Goal: Task Accomplishment & Management: Complete application form

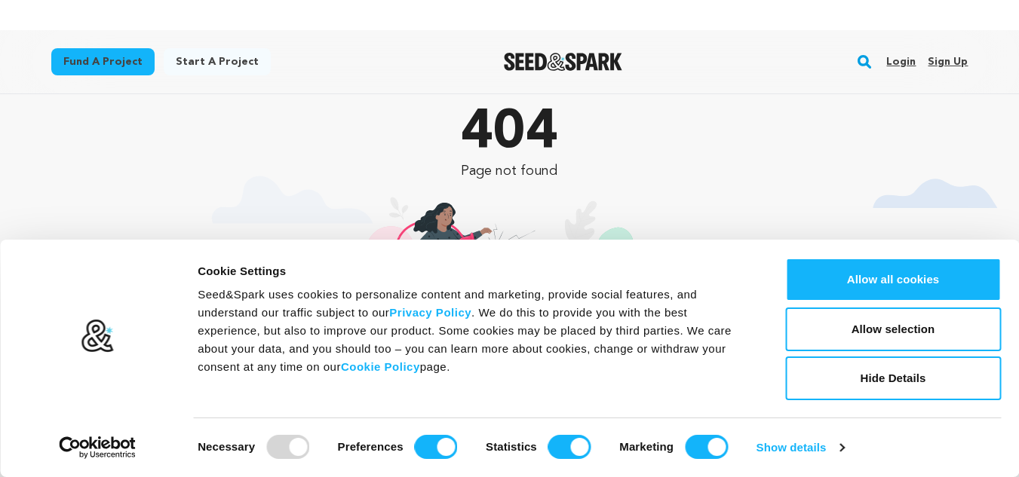
click at [950, 59] on link "Sign up" at bounding box center [948, 62] width 40 height 24
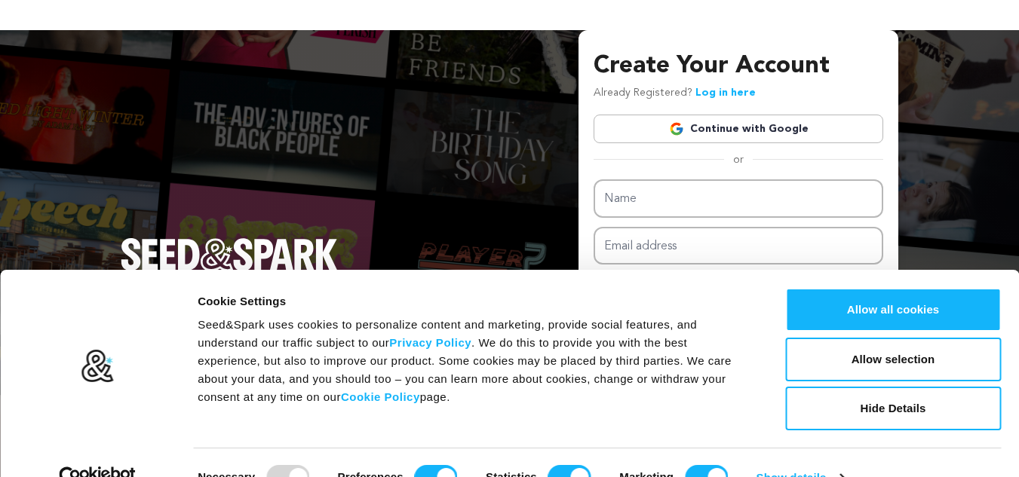
click at [708, 130] on link "Continue with Google" at bounding box center [739, 129] width 290 height 29
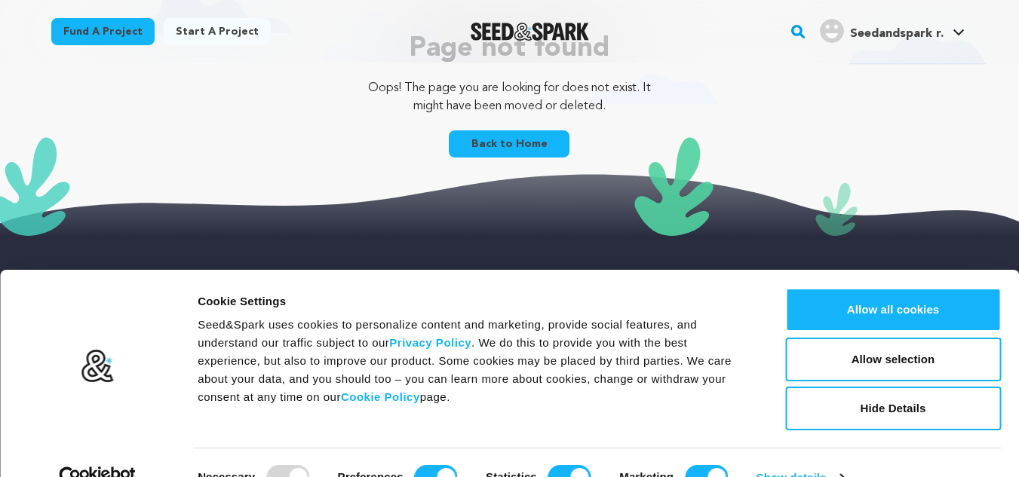
scroll to position [376, 0]
